Goal: Browse casually

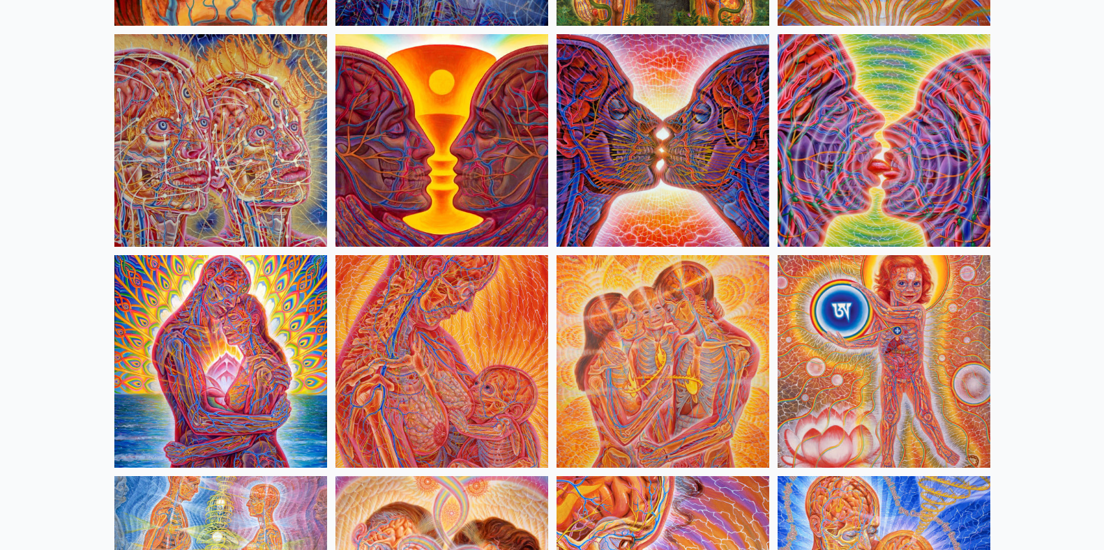
scroll to position [345, 0]
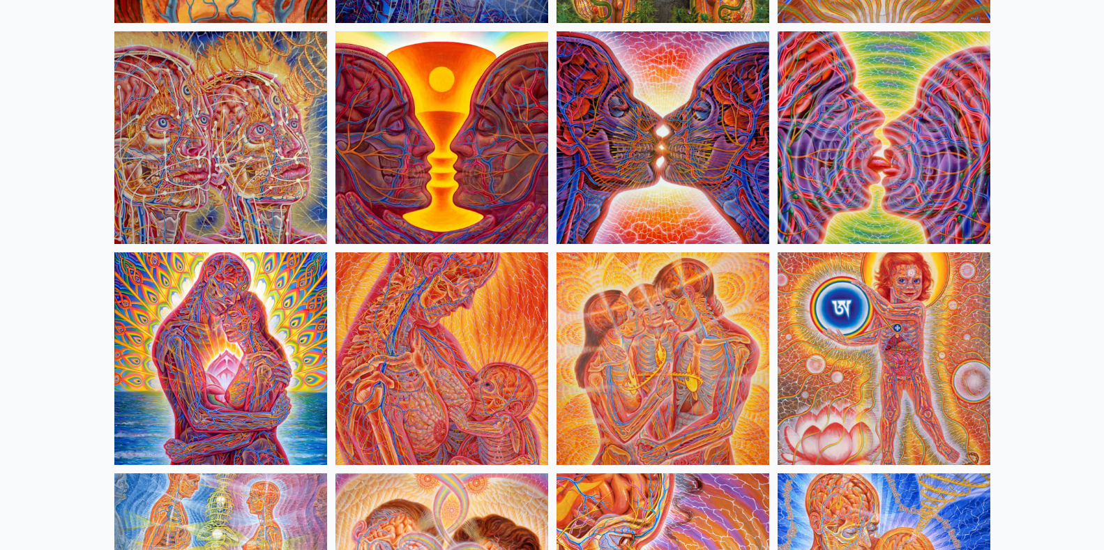
click at [685, 334] on img at bounding box center [663, 359] width 213 height 213
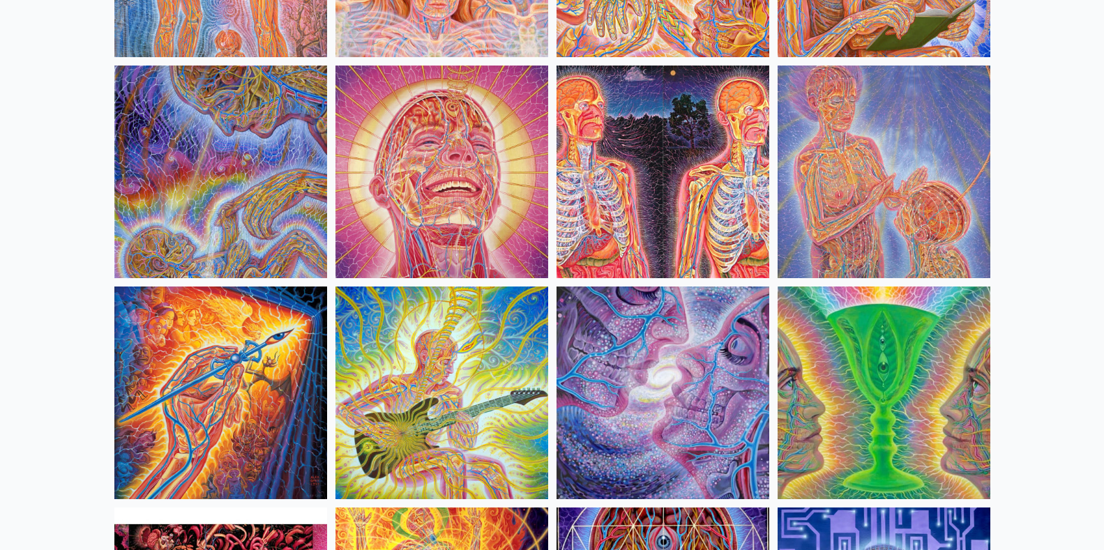
scroll to position [984, 0]
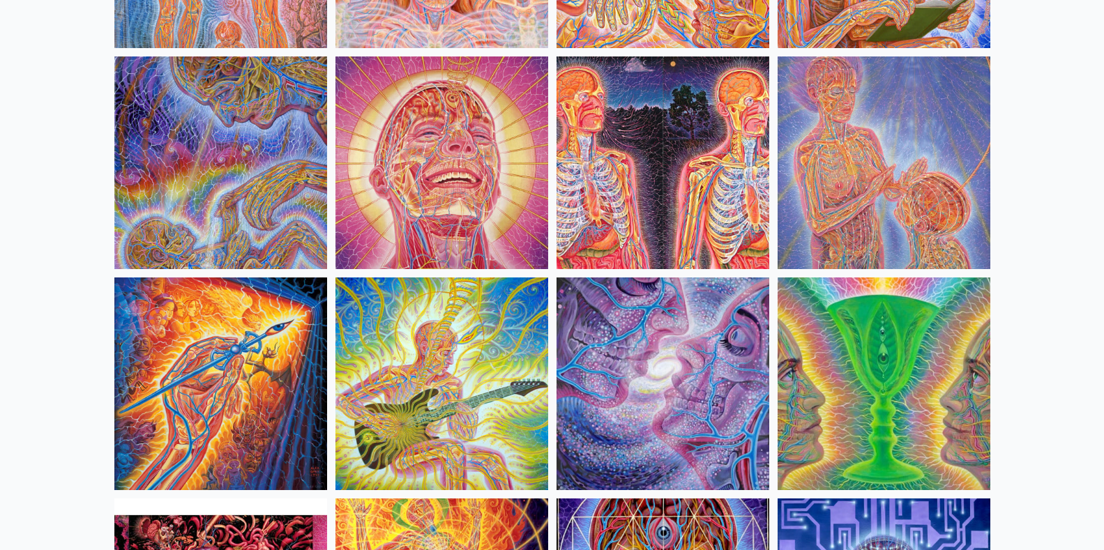
click at [231, 221] on img at bounding box center [220, 163] width 213 height 213
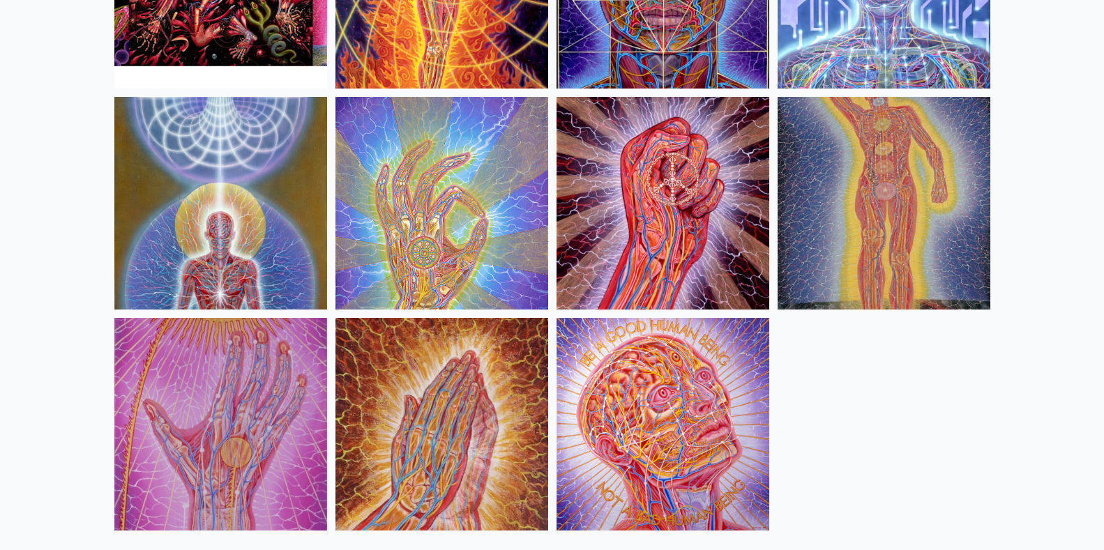
scroll to position [1607, 0]
click at [453, 227] on img at bounding box center [442, 203] width 213 height 213
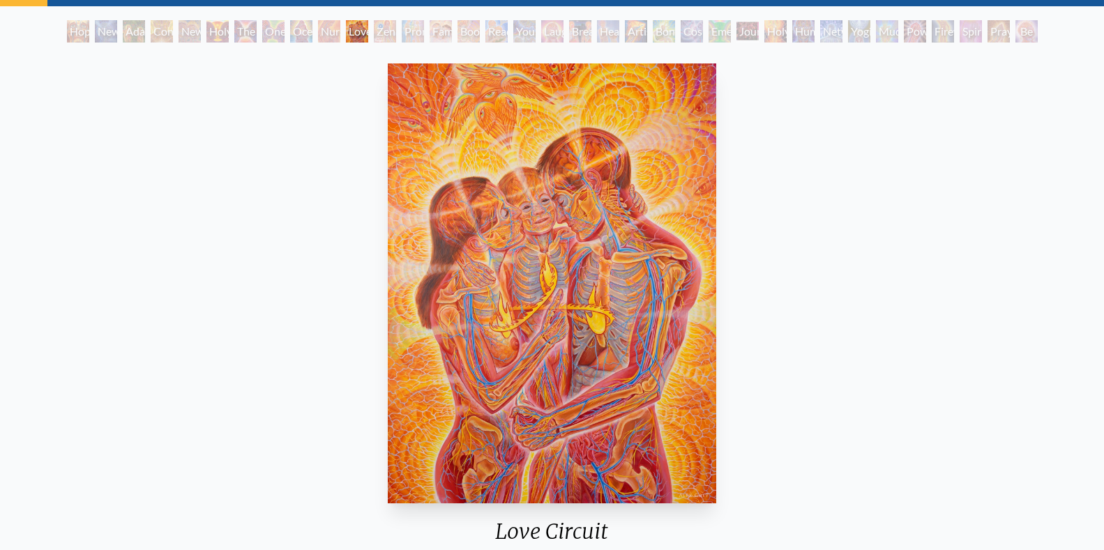
scroll to position [93, 0]
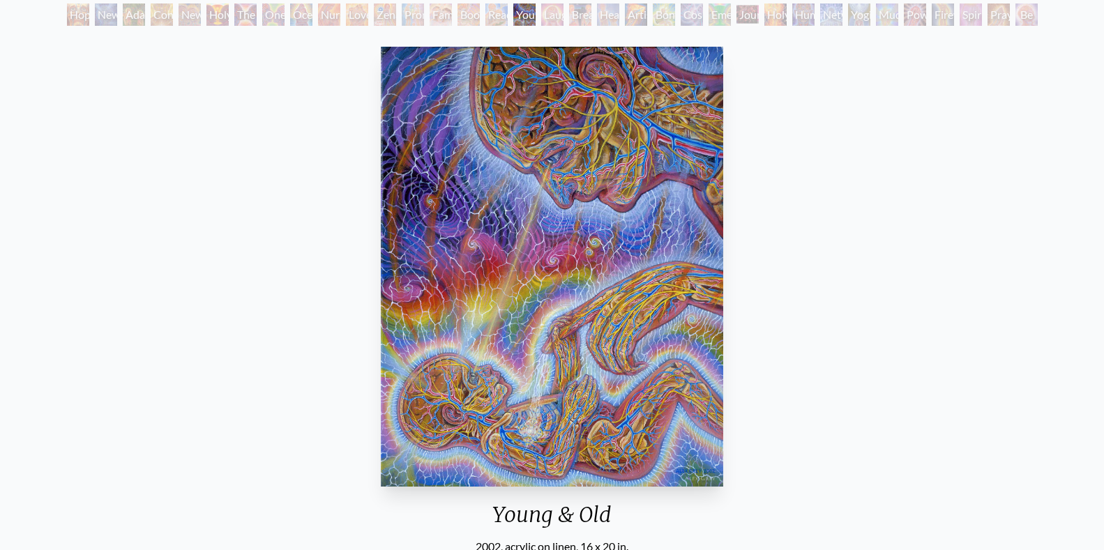
scroll to position [82, 0]
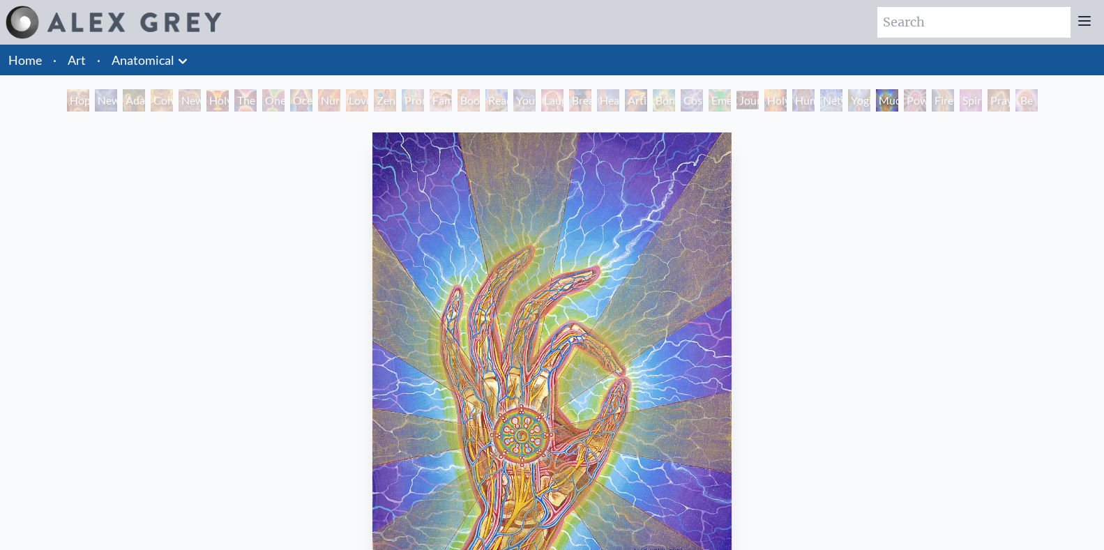
click at [12, 57] on link "Home" at bounding box center [24, 59] width 33 height 15
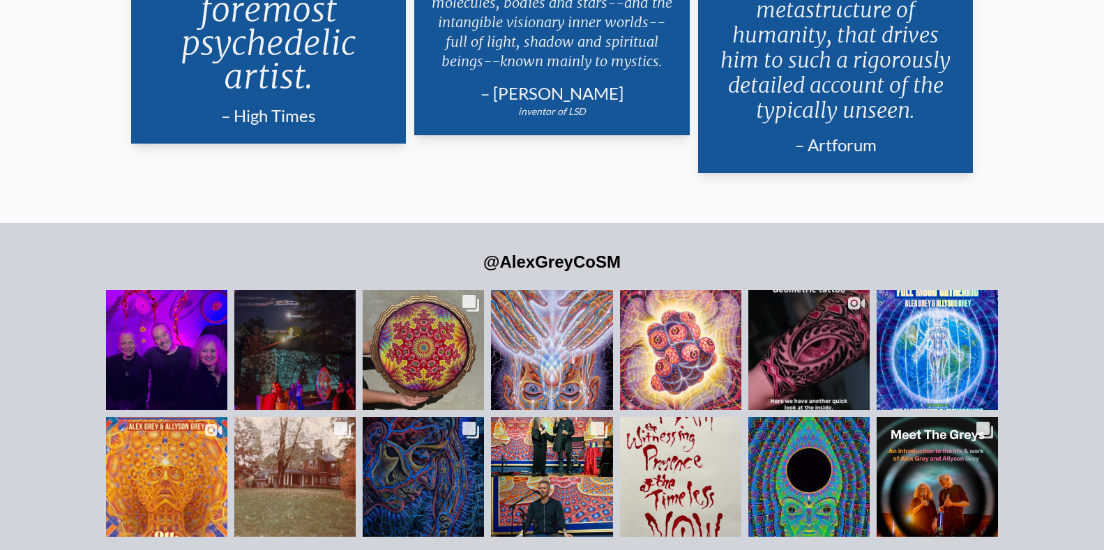
scroll to position [3166, 0]
